Goal: Information Seeking & Learning: Learn about a topic

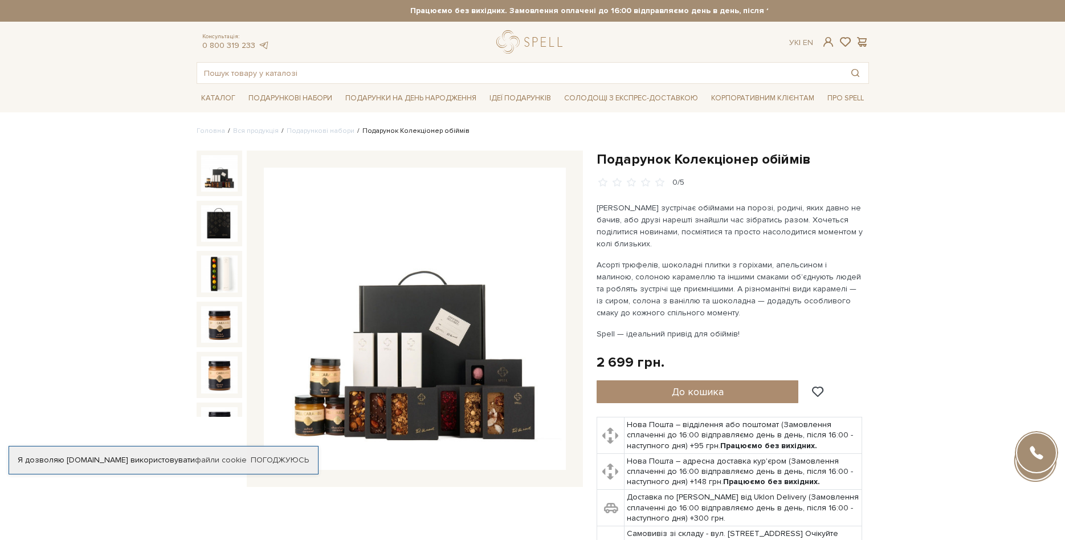
scroll to position [174, 0]
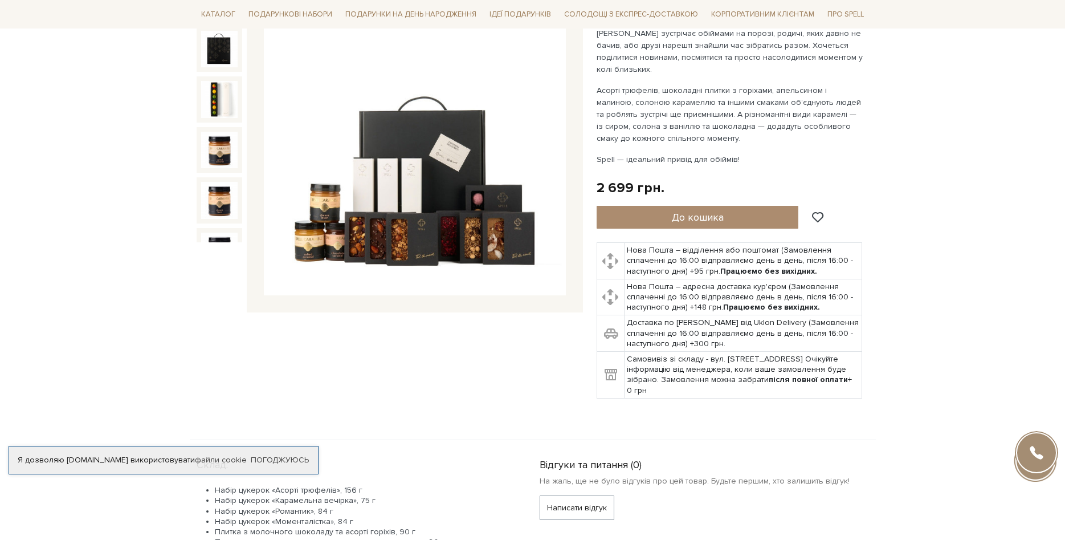
click at [472, 234] on img at bounding box center [415, 144] width 302 height 302
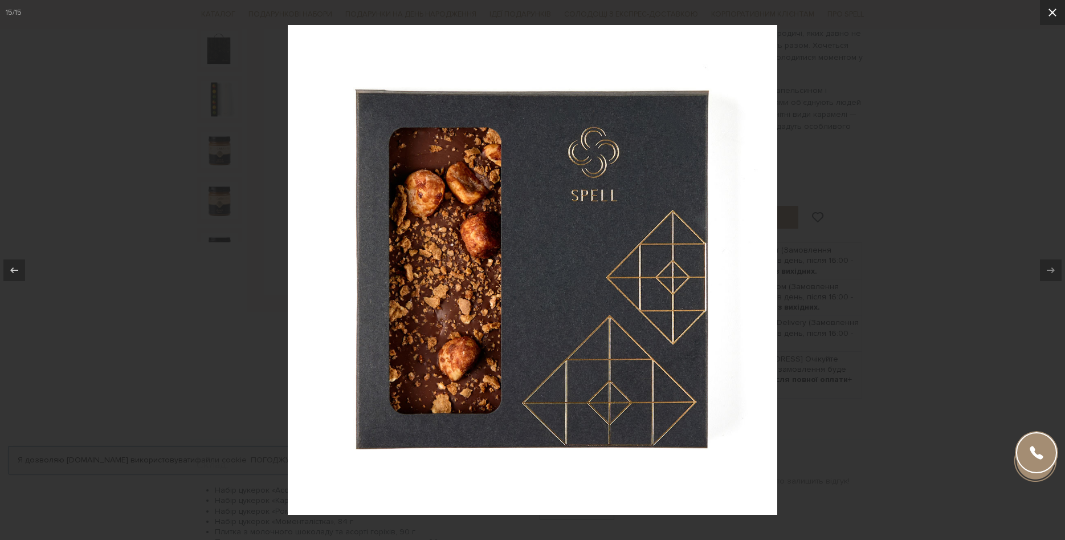
click at [1049, 11] on icon at bounding box center [1052, 13] width 14 height 14
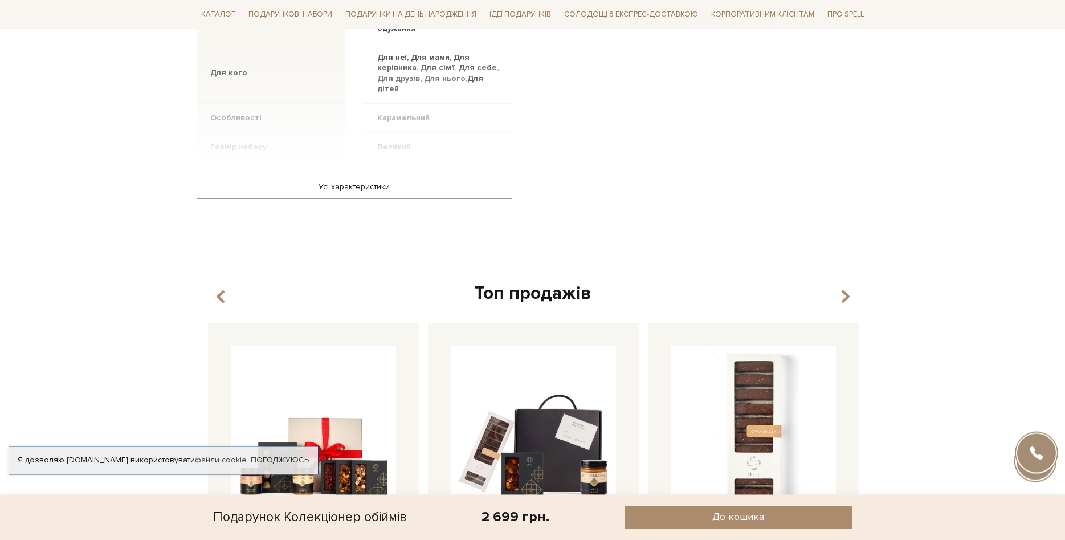
scroll to position [1162, 0]
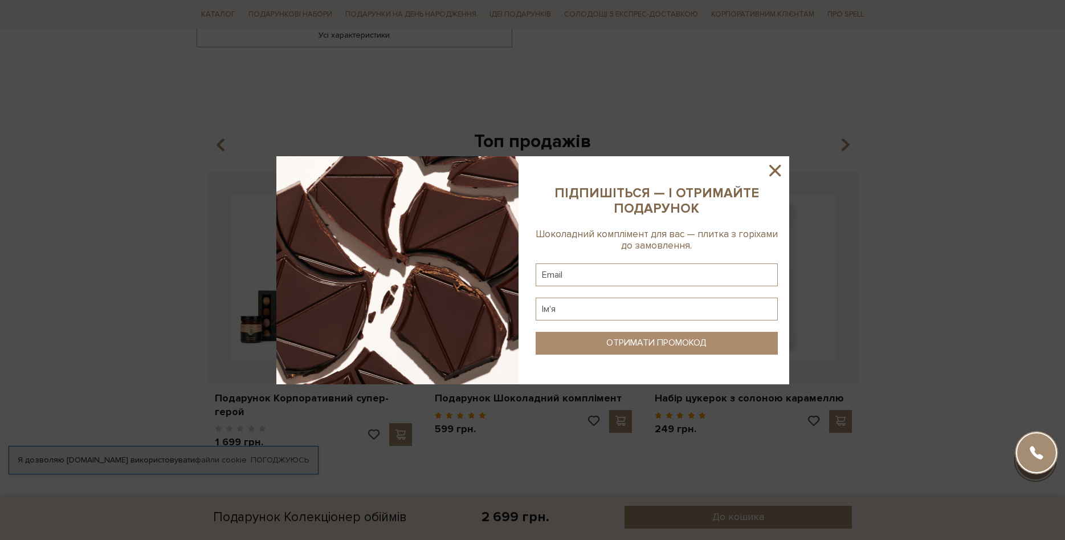
click at [778, 170] on icon at bounding box center [774, 170] width 19 height 19
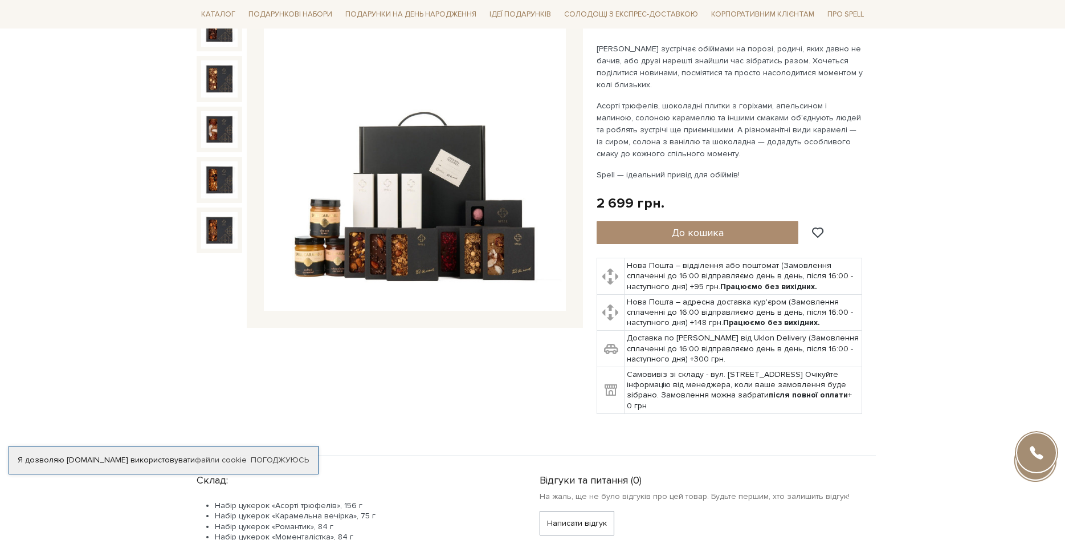
scroll to position [0, 0]
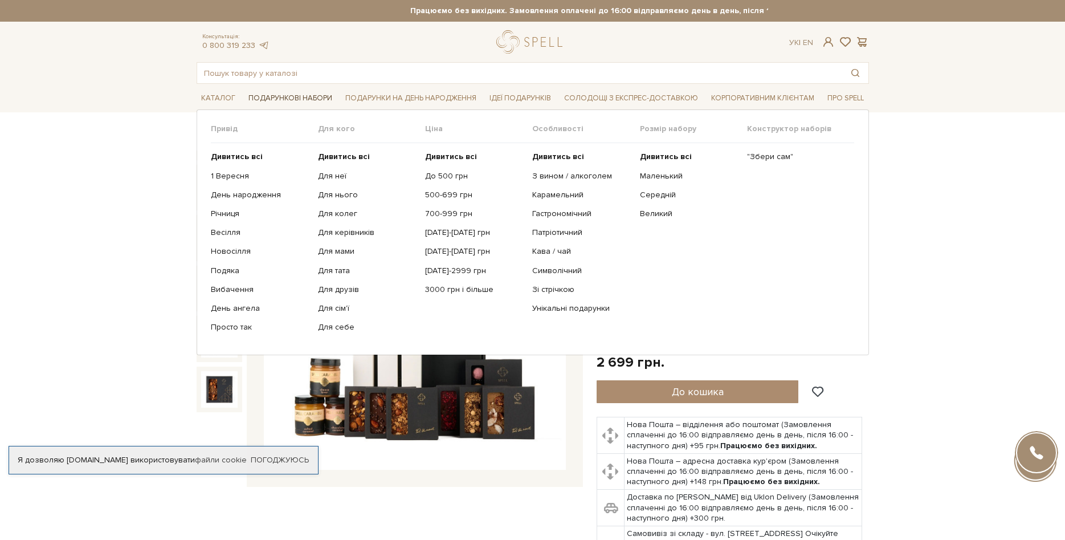
click at [295, 101] on span "Подарункові набори" at bounding box center [290, 98] width 93 height 18
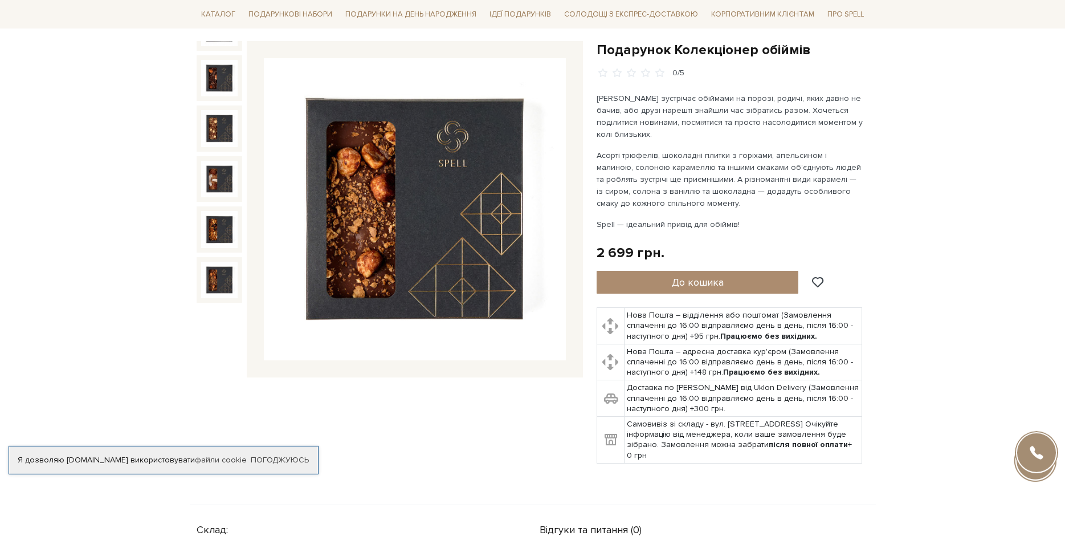
scroll to position [116, 0]
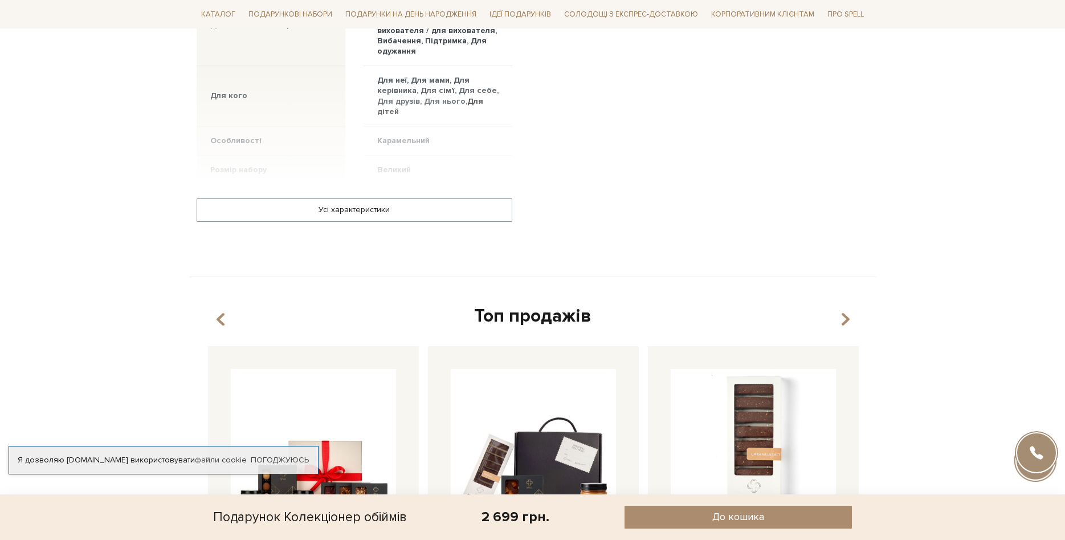
scroll to position [1220, 0]
